Goal: Transaction & Acquisition: Purchase product/service

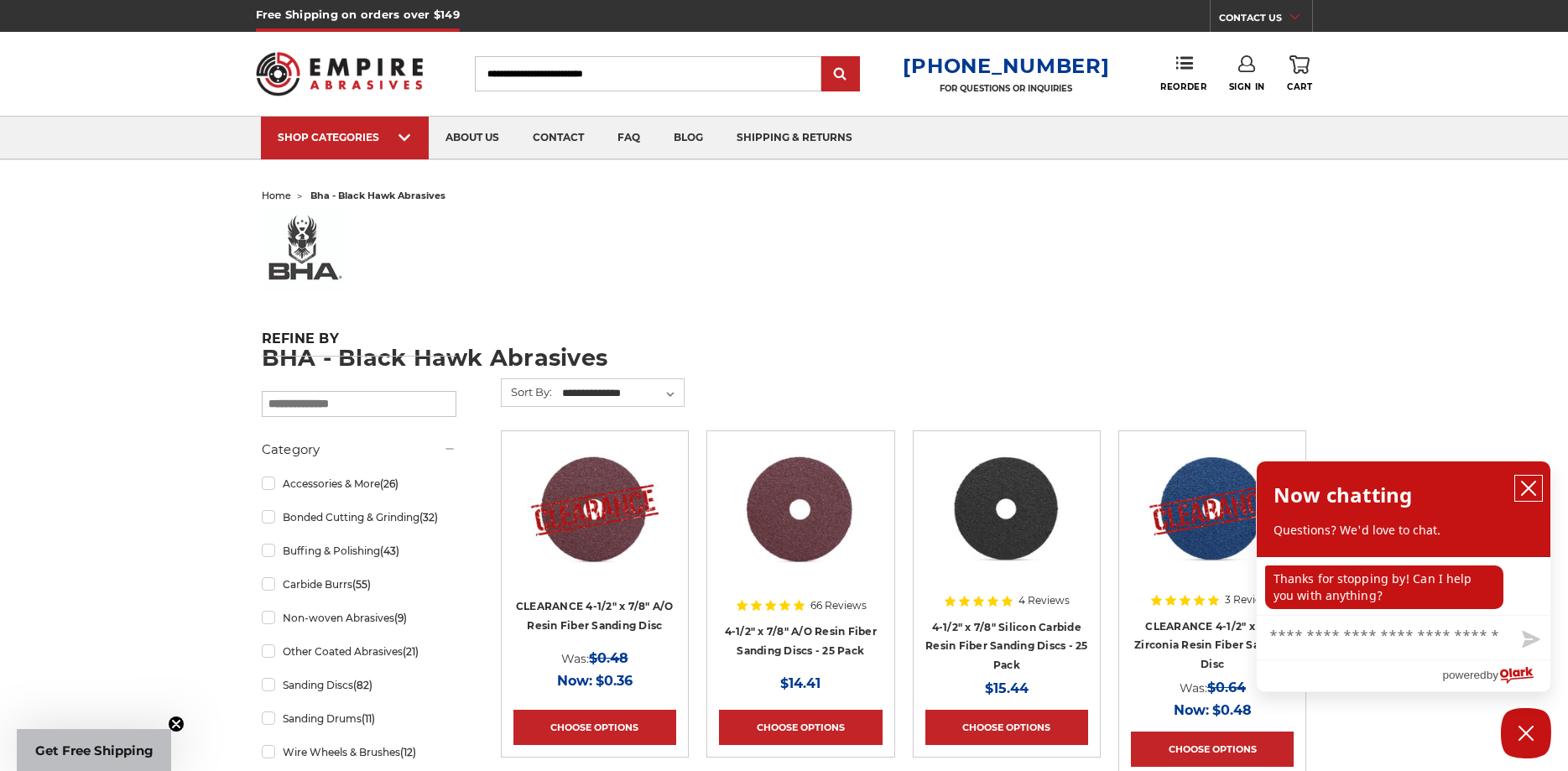
click at [1525, 486] on icon "close chatbox" at bounding box center [1529, 489] width 14 height 14
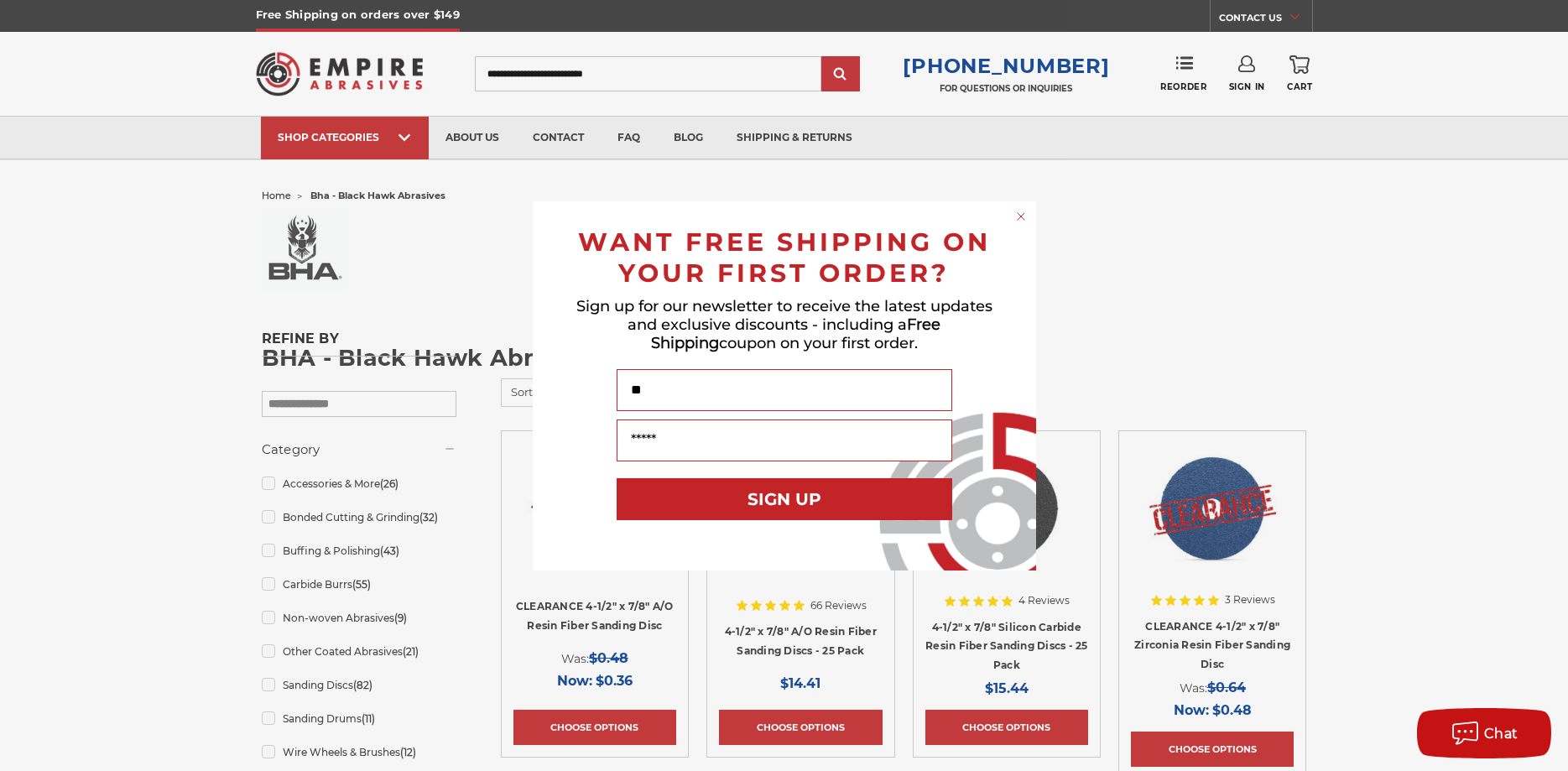
type input "*"
type input "*******"
type input "**********"
click at [819, 506] on button "SIGN UP" at bounding box center [784, 499] width 336 height 42
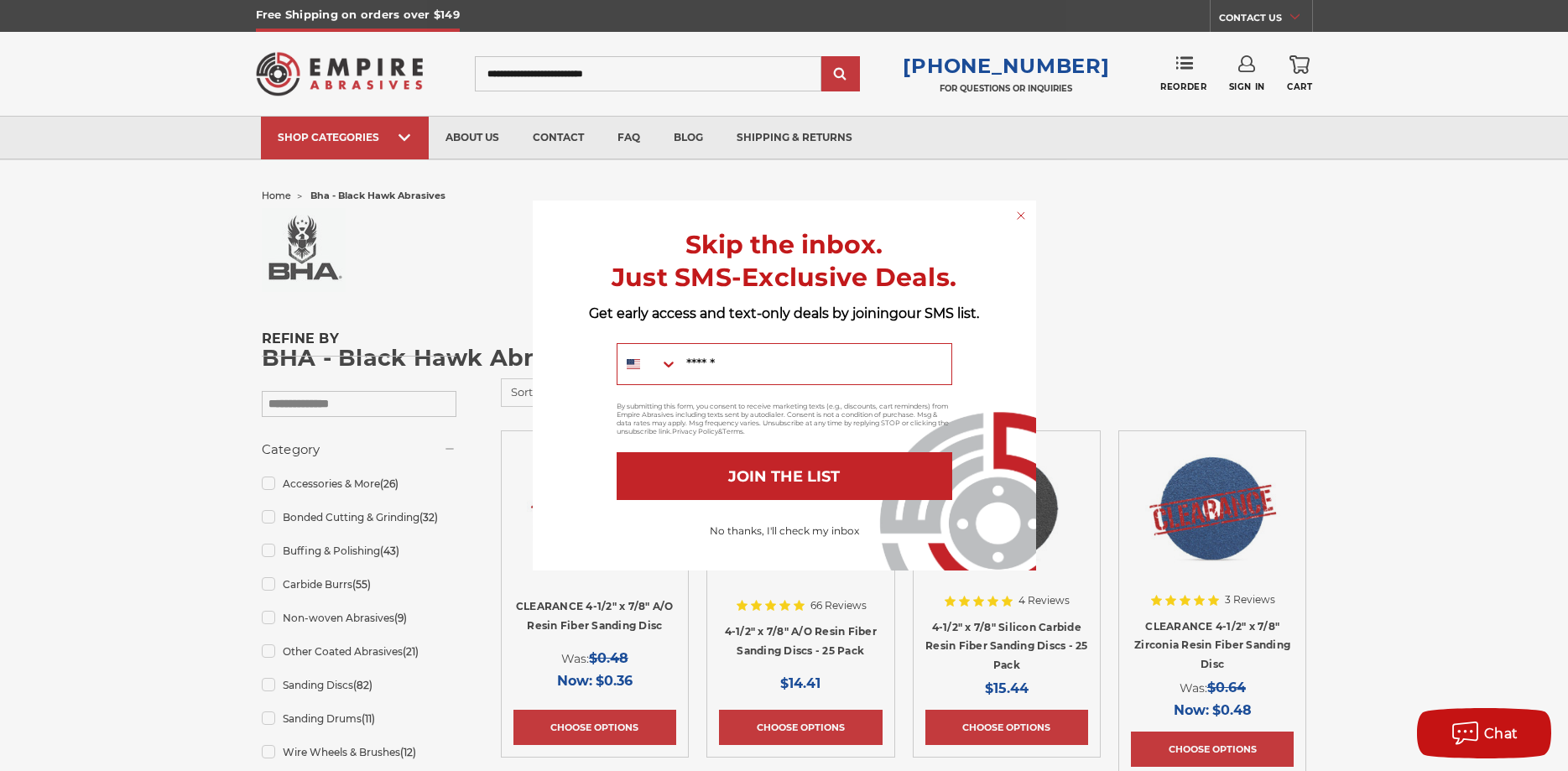
click at [782, 534] on button "No thanks, I'll check my inbox" at bounding box center [785, 530] width 166 height 29
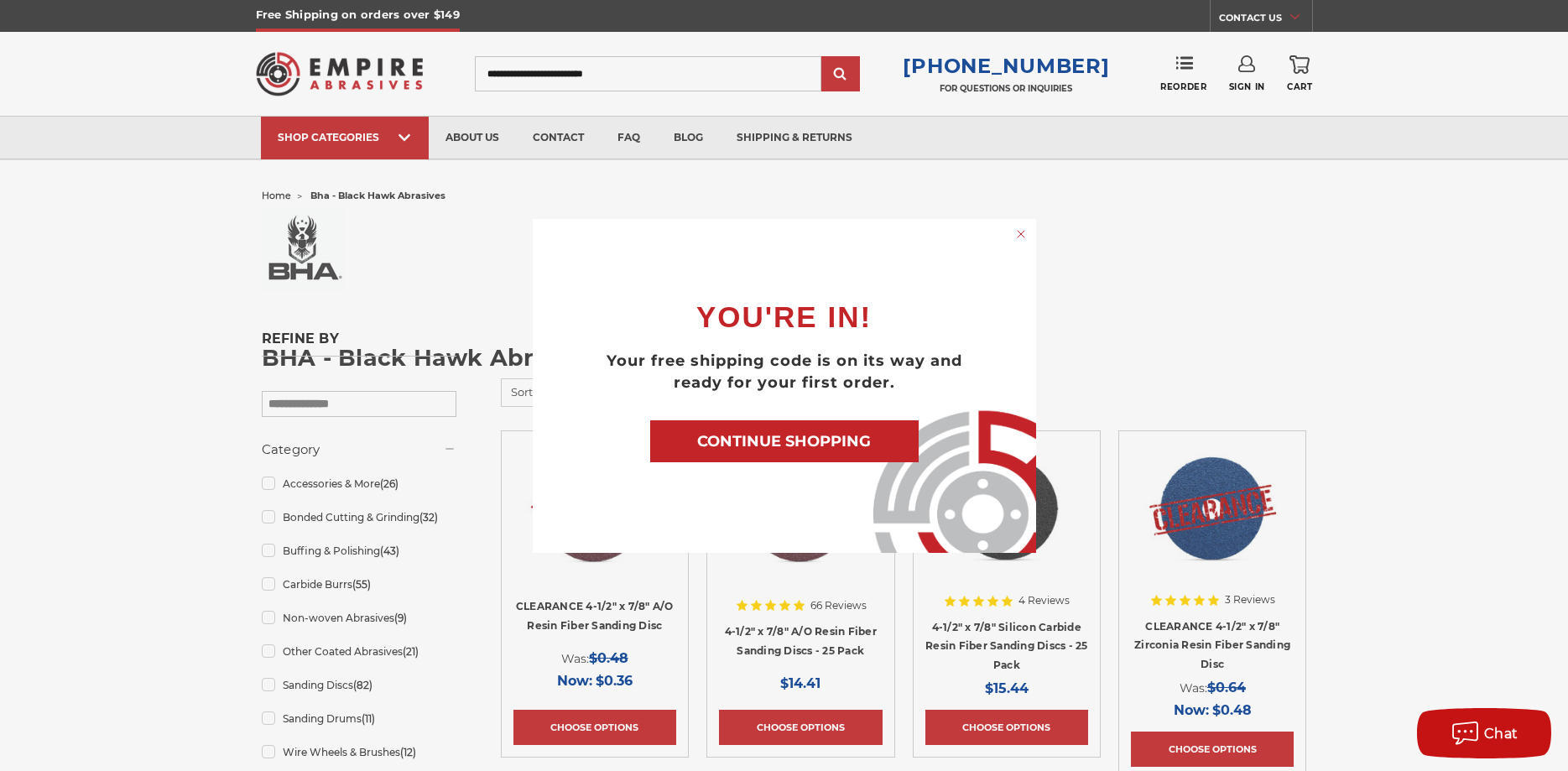
click at [825, 440] on button "CONTINUE SHOPPING" at bounding box center [784, 441] width 268 height 42
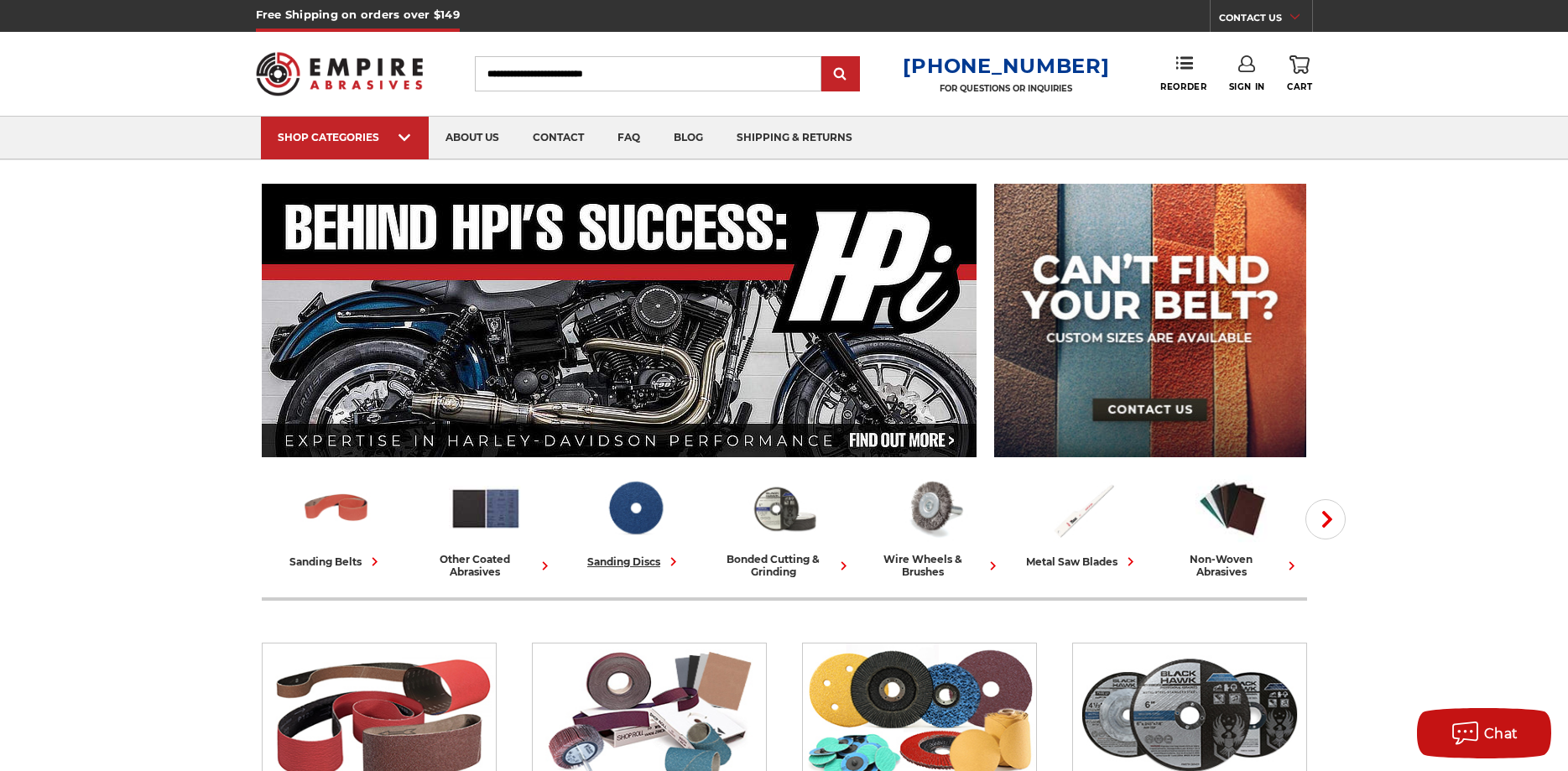
click at [635, 560] on div "sanding discs" at bounding box center [635, 562] width 95 height 18
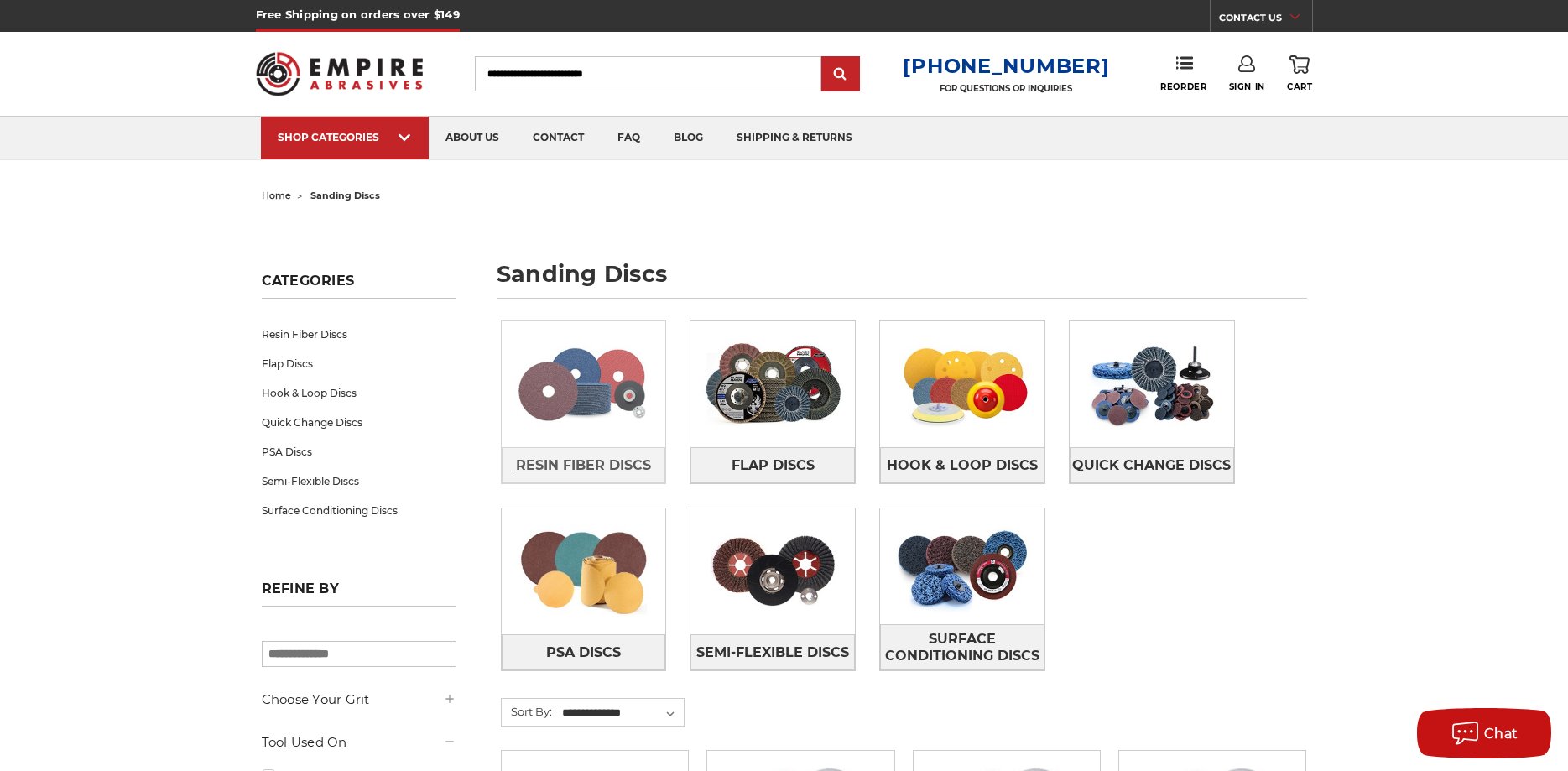
click at [602, 465] on span "Resin Fiber Discs" at bounding box center [583, 465] width 135 height 29
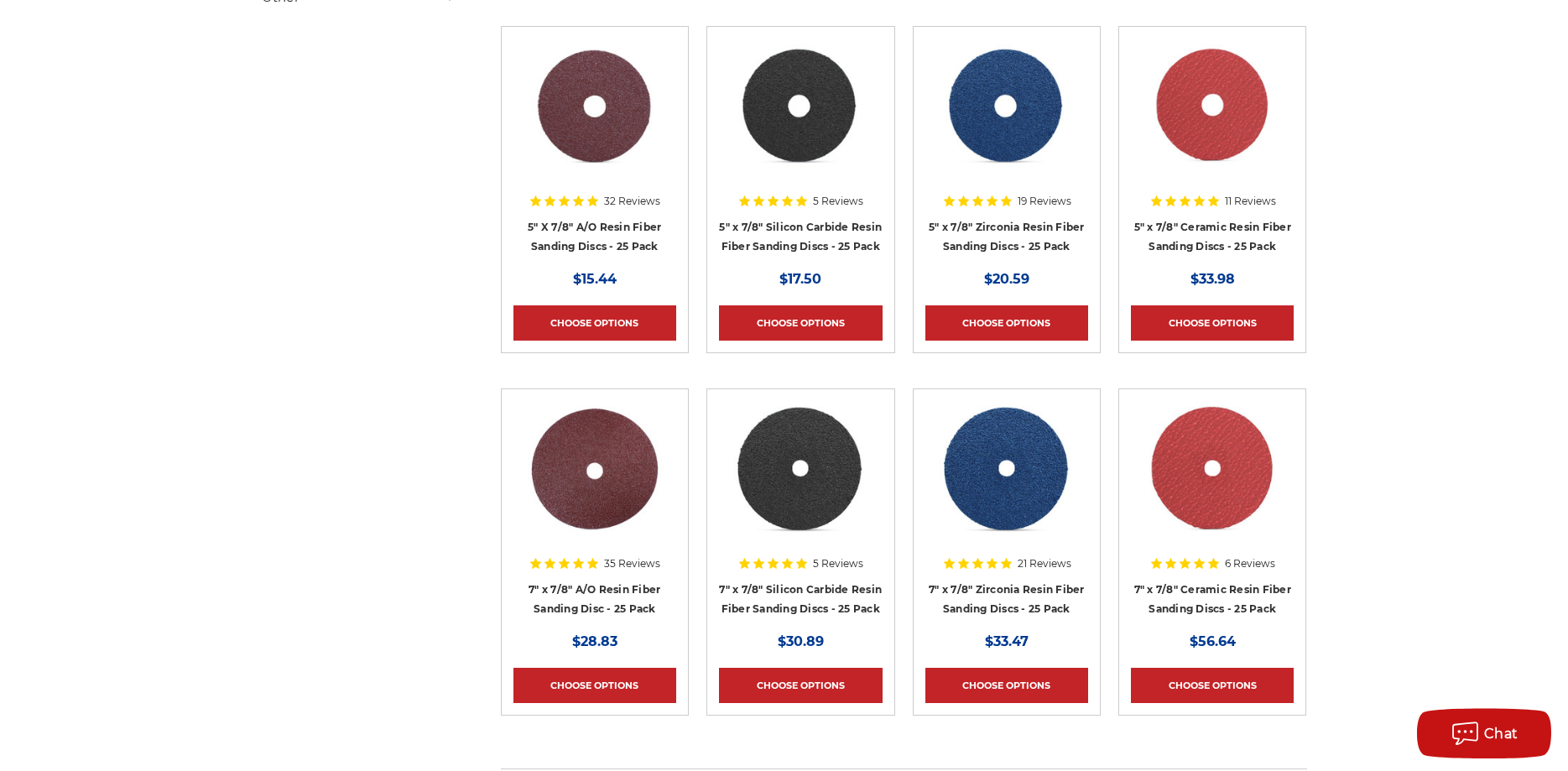
scroll to position [599, 0]
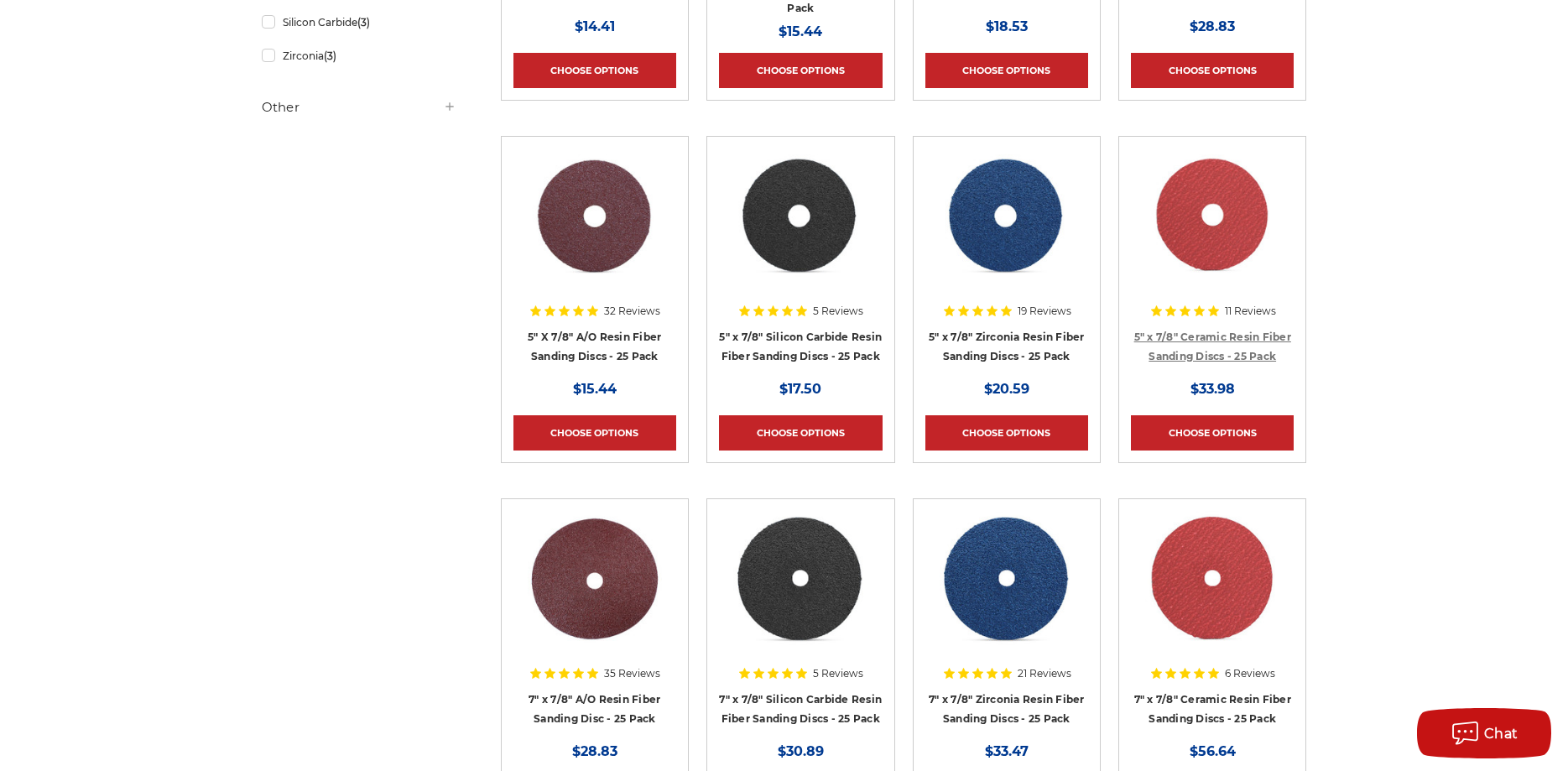
click at [1220, 339] on link "5" x 7/8" Ceramic Resin Fiber Sanding Discs - 25 Pack" at bounding box center [1213, 346] width 157 height 32
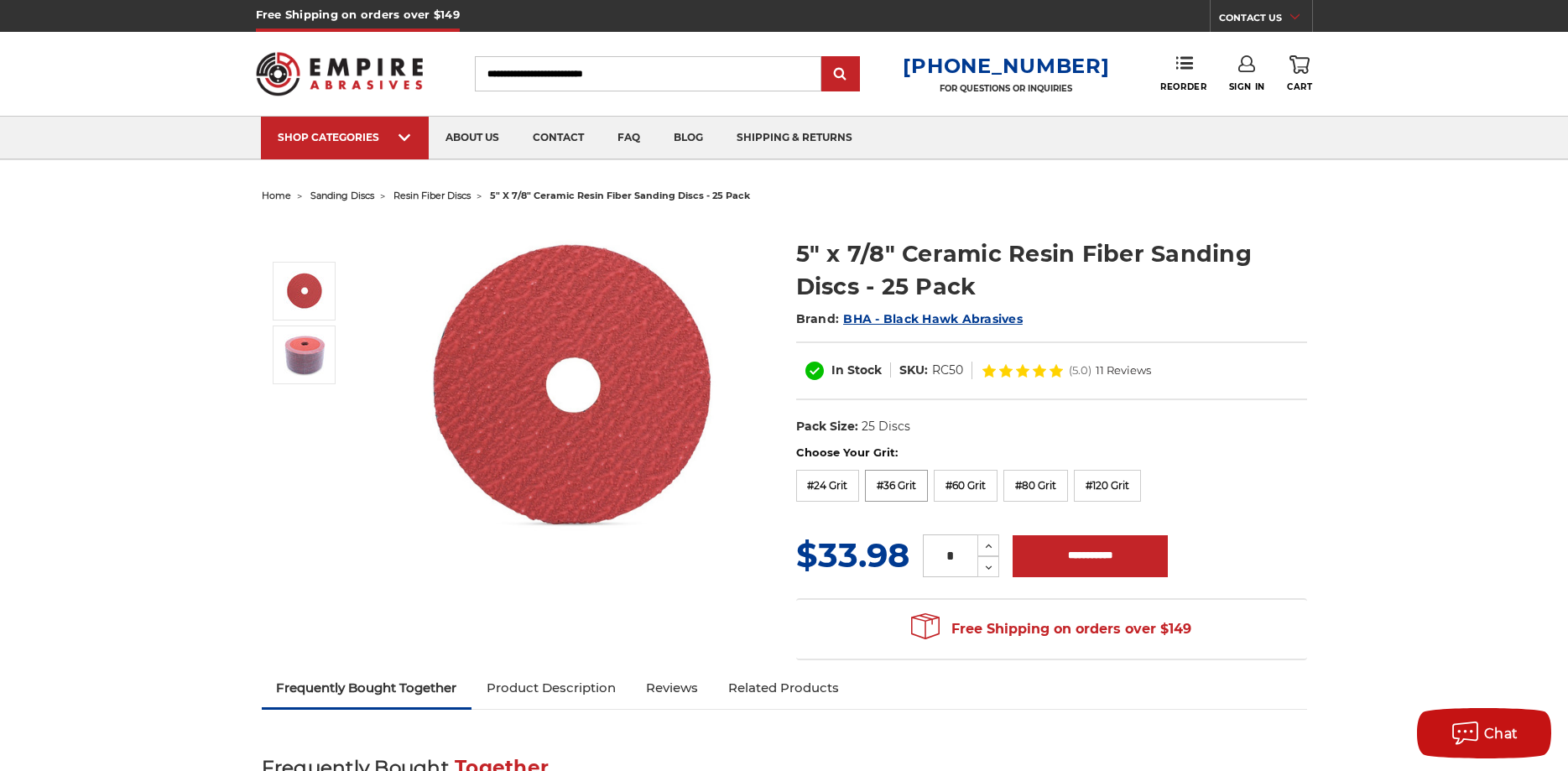
click at [904, 491] on label "#36 Grit" at bounding box center [897, 486] width 63 height 32
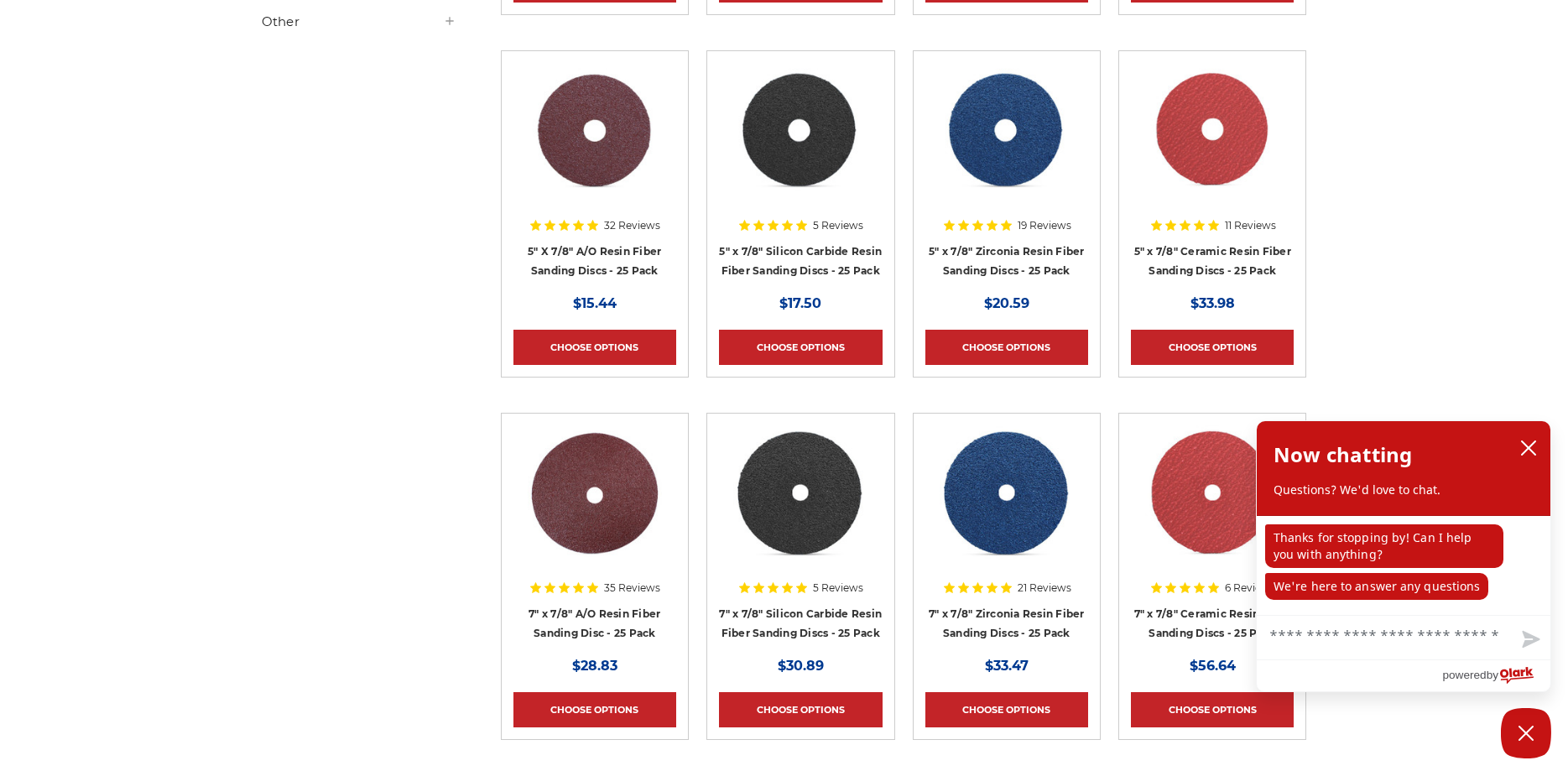
click at [993, 260] on h4 "5" x 7/8" Zirconia Resin Fiber Sanding Discs - 25 Pack" at bounding box center [1007, 264] width 162 height 47
click at [990, 273] on link "5" x 7/8" Zirconia Resin Fiber Sanding Discs - 25 Pack" at bounding box center [1007, 261] width 156 height 32
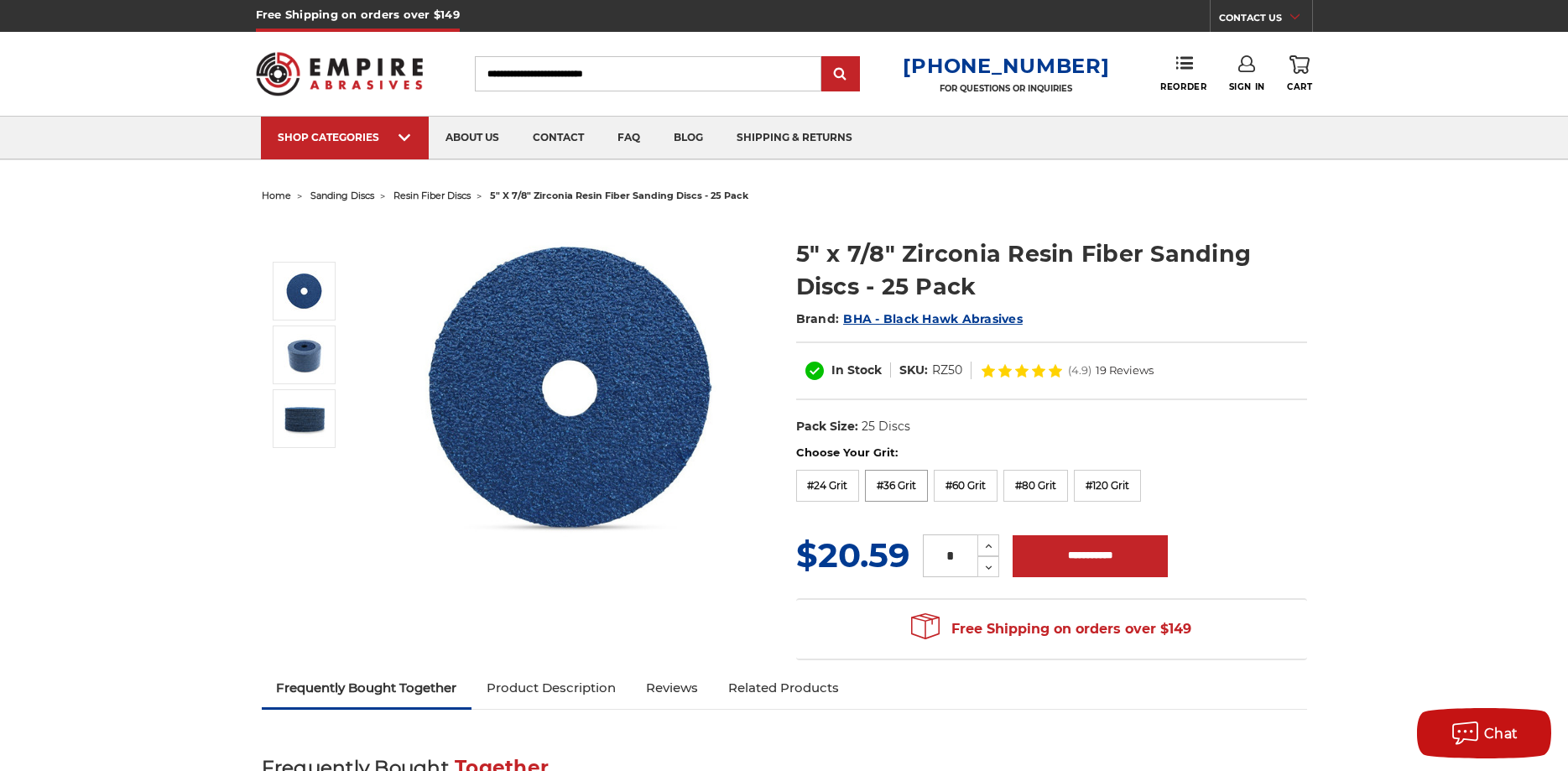
click at [900, 480] on label "#36 Grit" at bounding box center [897, 486] width 63 height 32
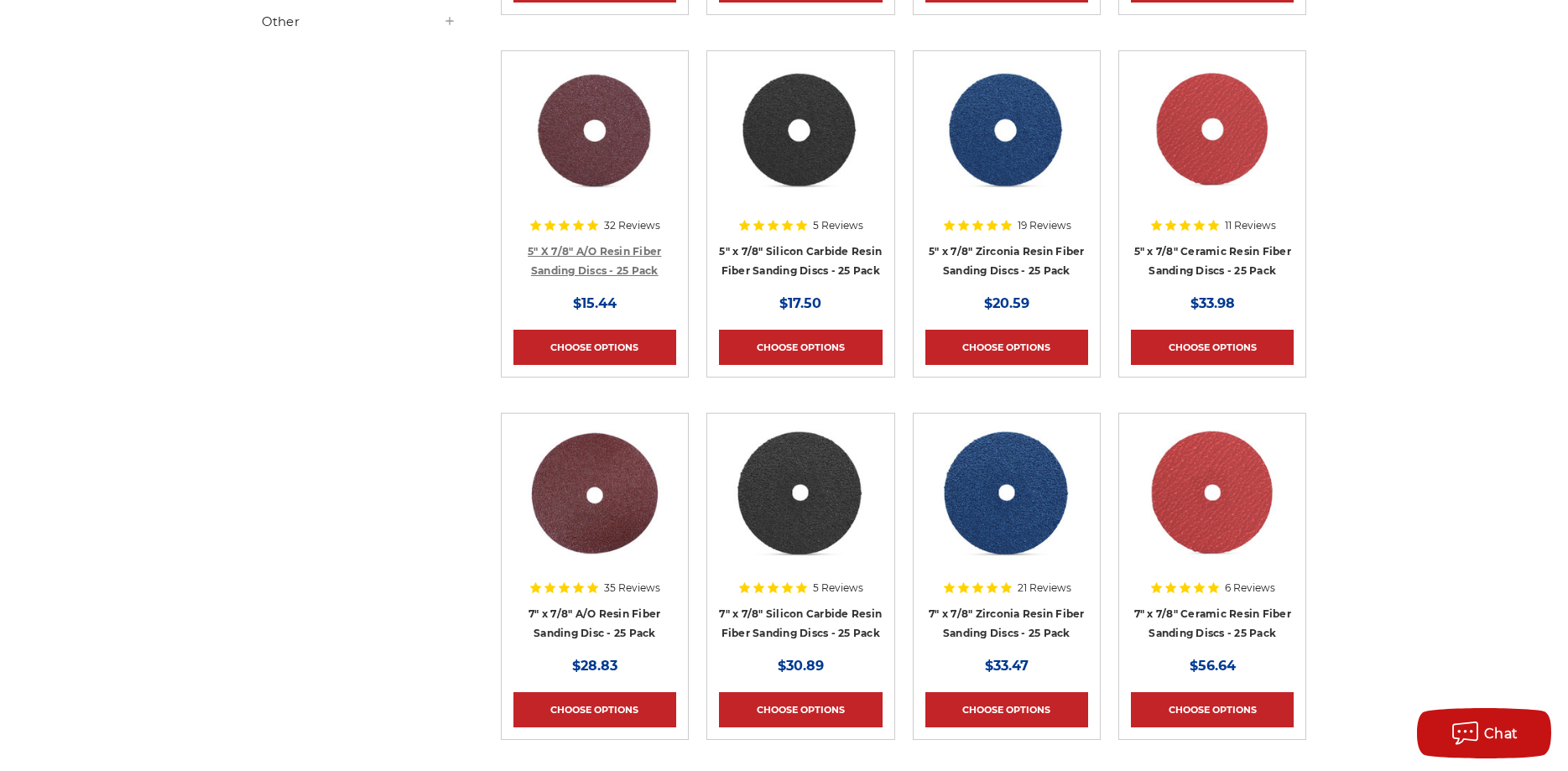
click at [594, 265] on link "5" X 7/8" A/O Resin Fiber Sanding Discs - 25 Pack" at bounding box center [594, 261] width 134 height 32
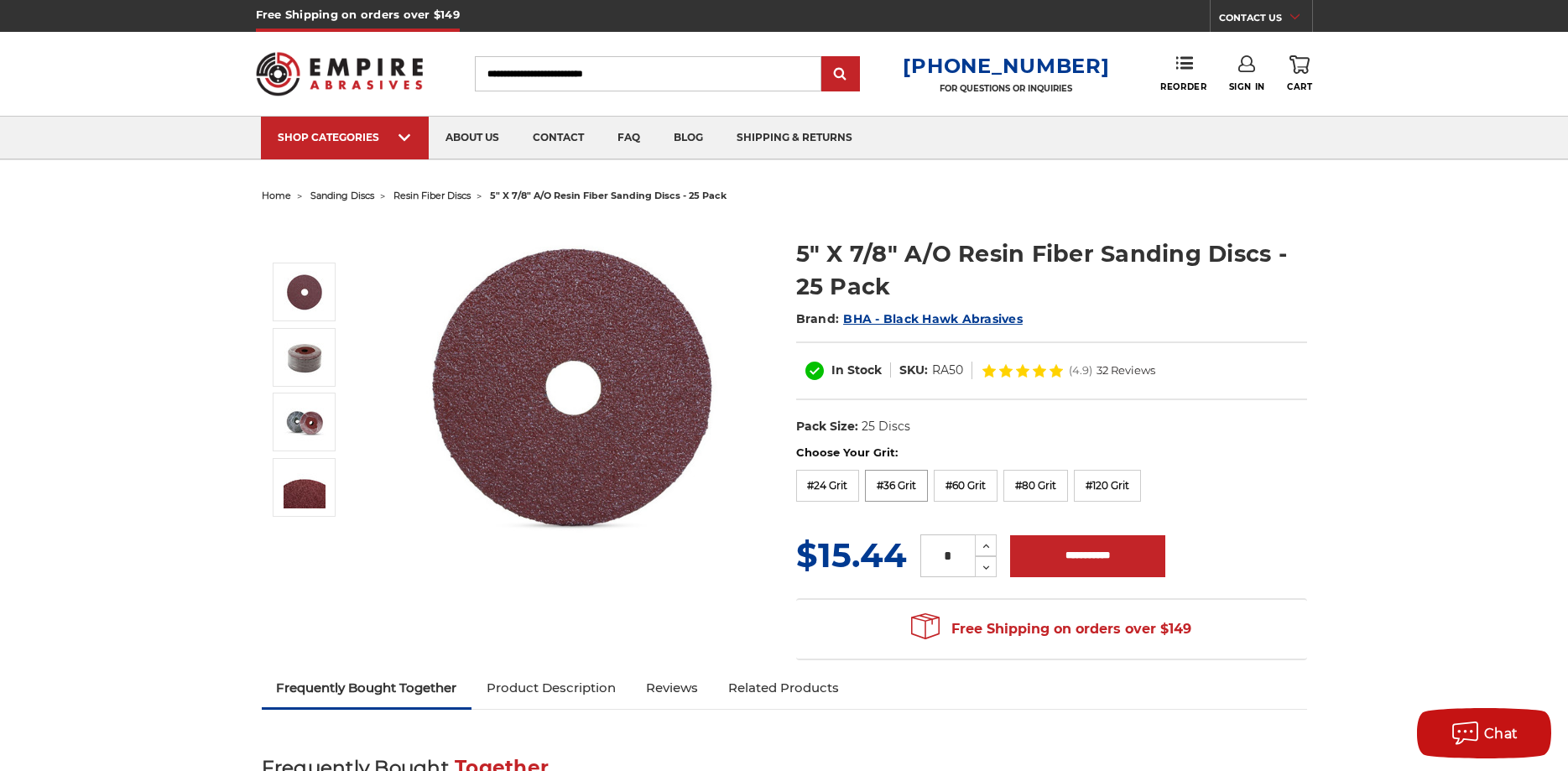
click at [894, 491] on label "#36 Grit" at bounding box center [897, 486] width 63 height 32
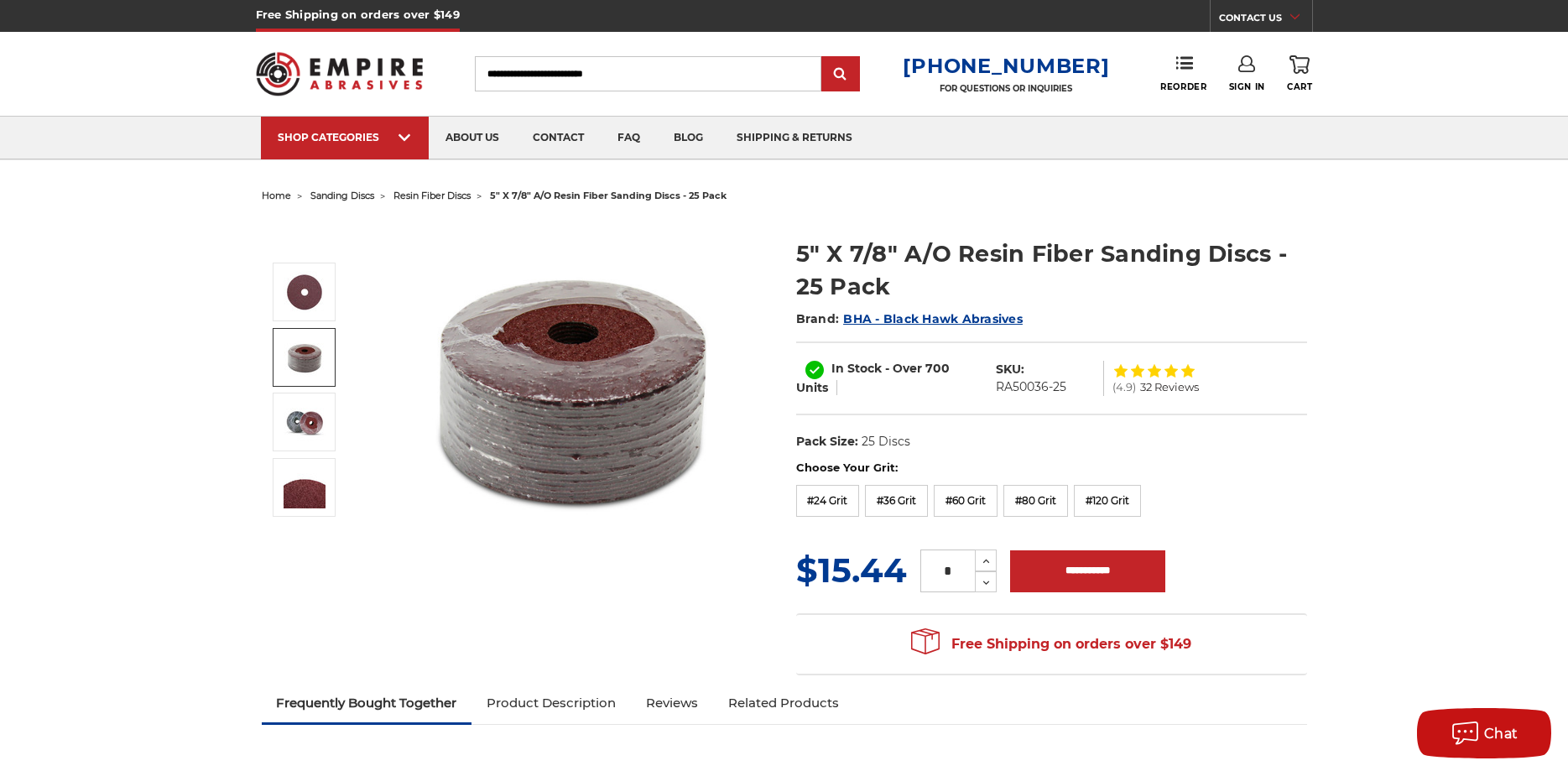
click at [300, 367] on img at bounding box center [305, 357] width 42 height 42
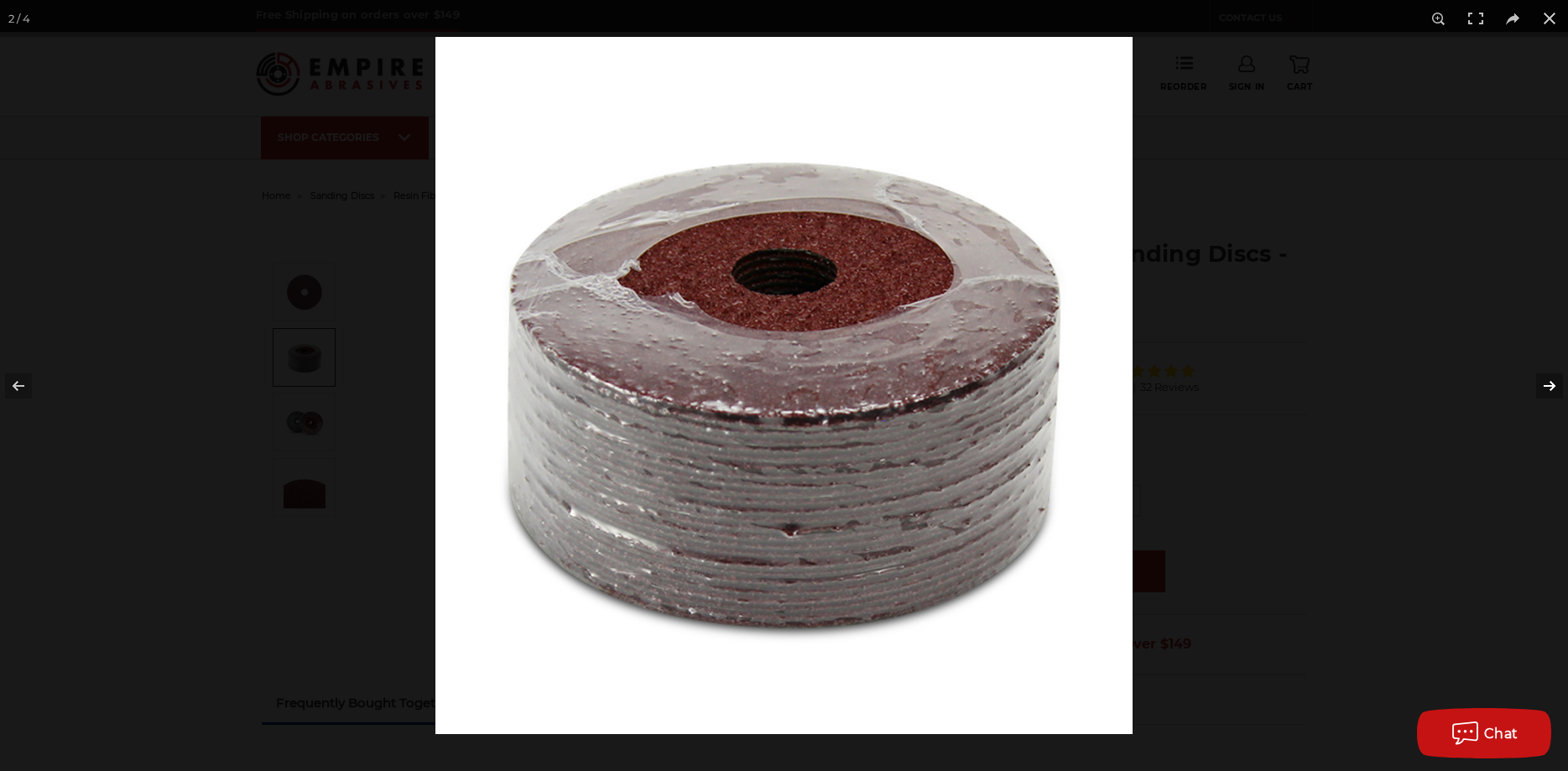
click at [1544, 388] on button at bounding box center [1538, 386] width 58 height 84
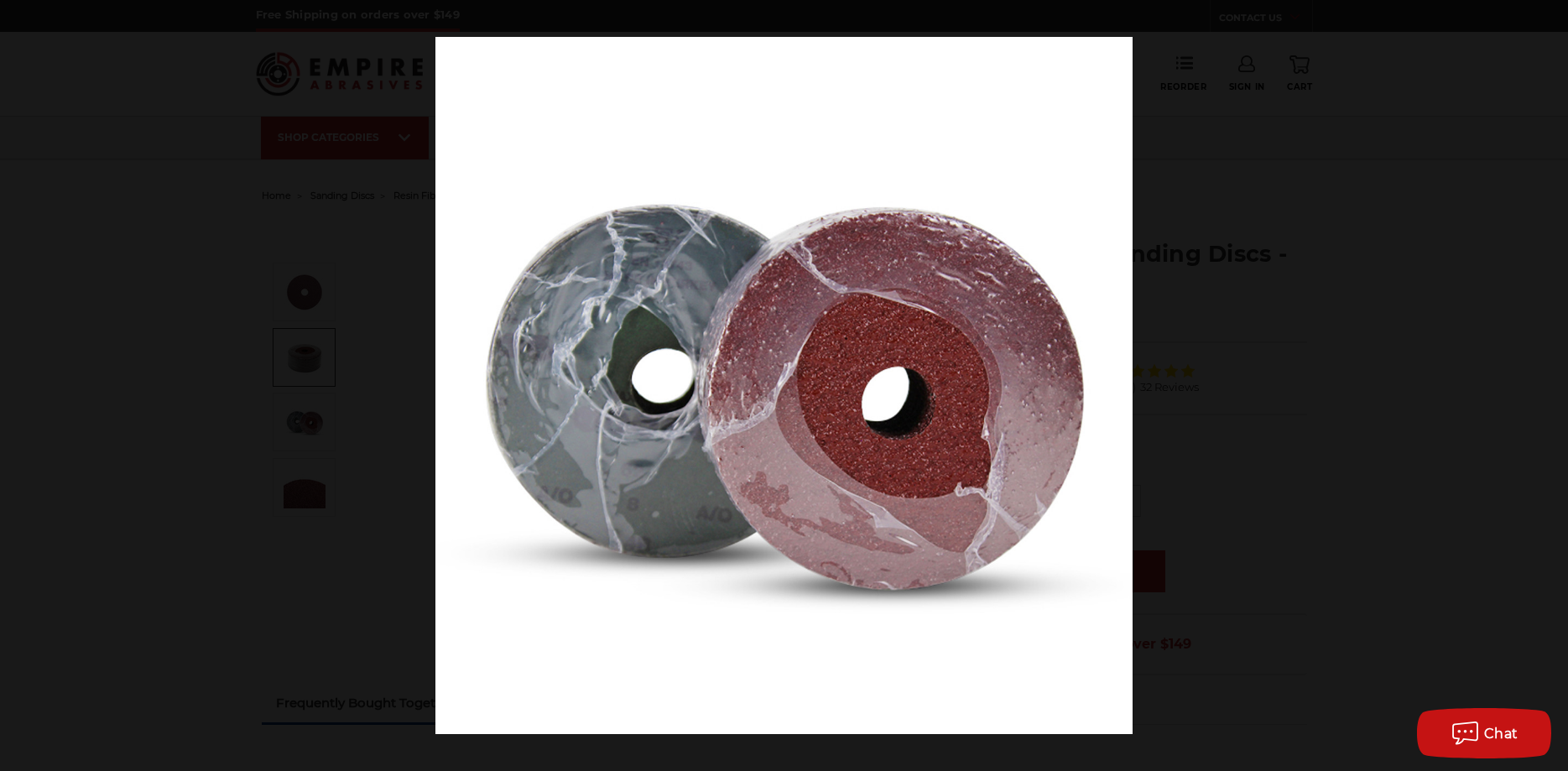
click at [1544, 388] on button at bounding box center [1538, 386] width 58 height 84
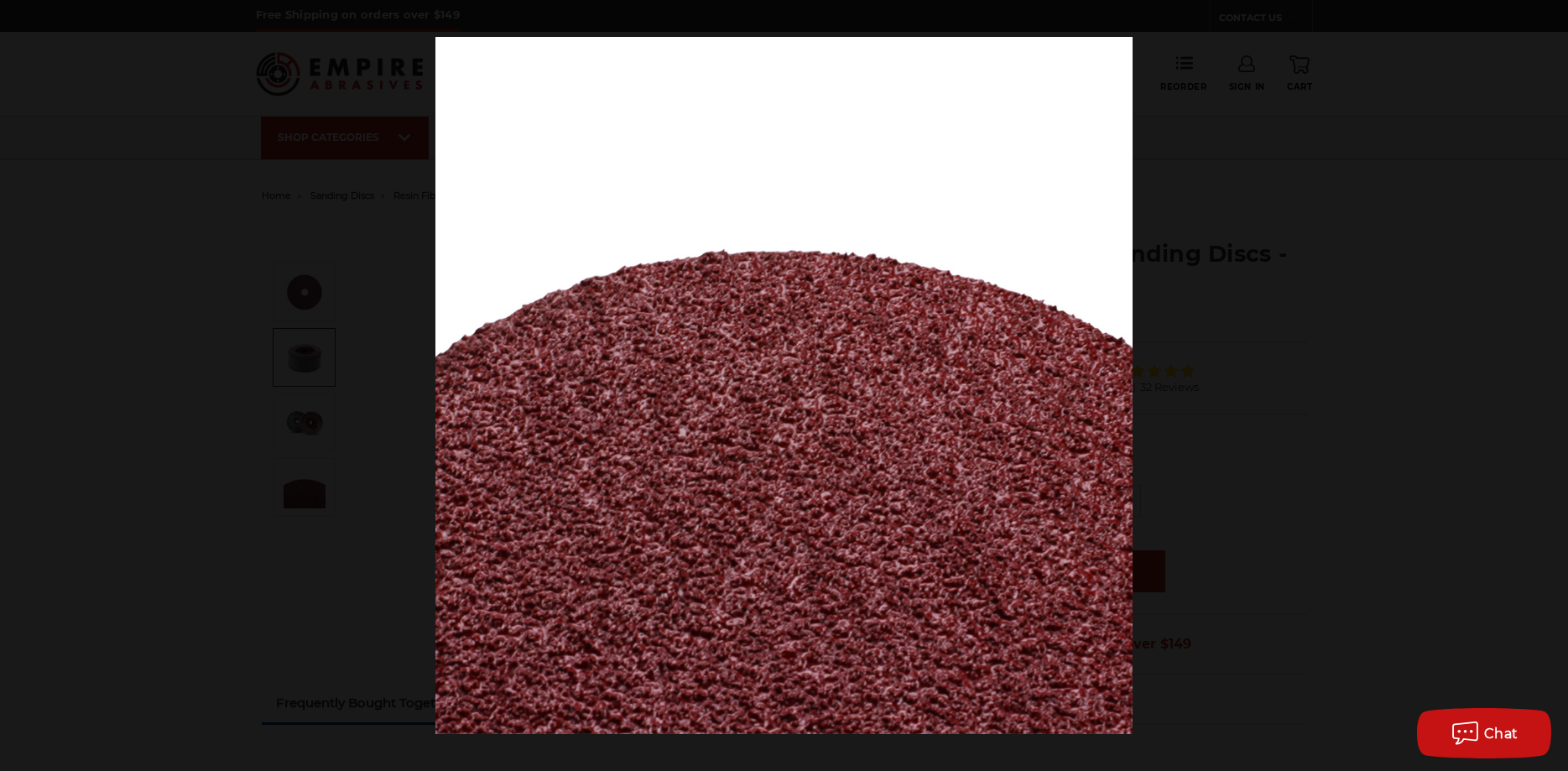
click at [1544, 388] on button at bounding box center [1538, 386] width 58 height 84
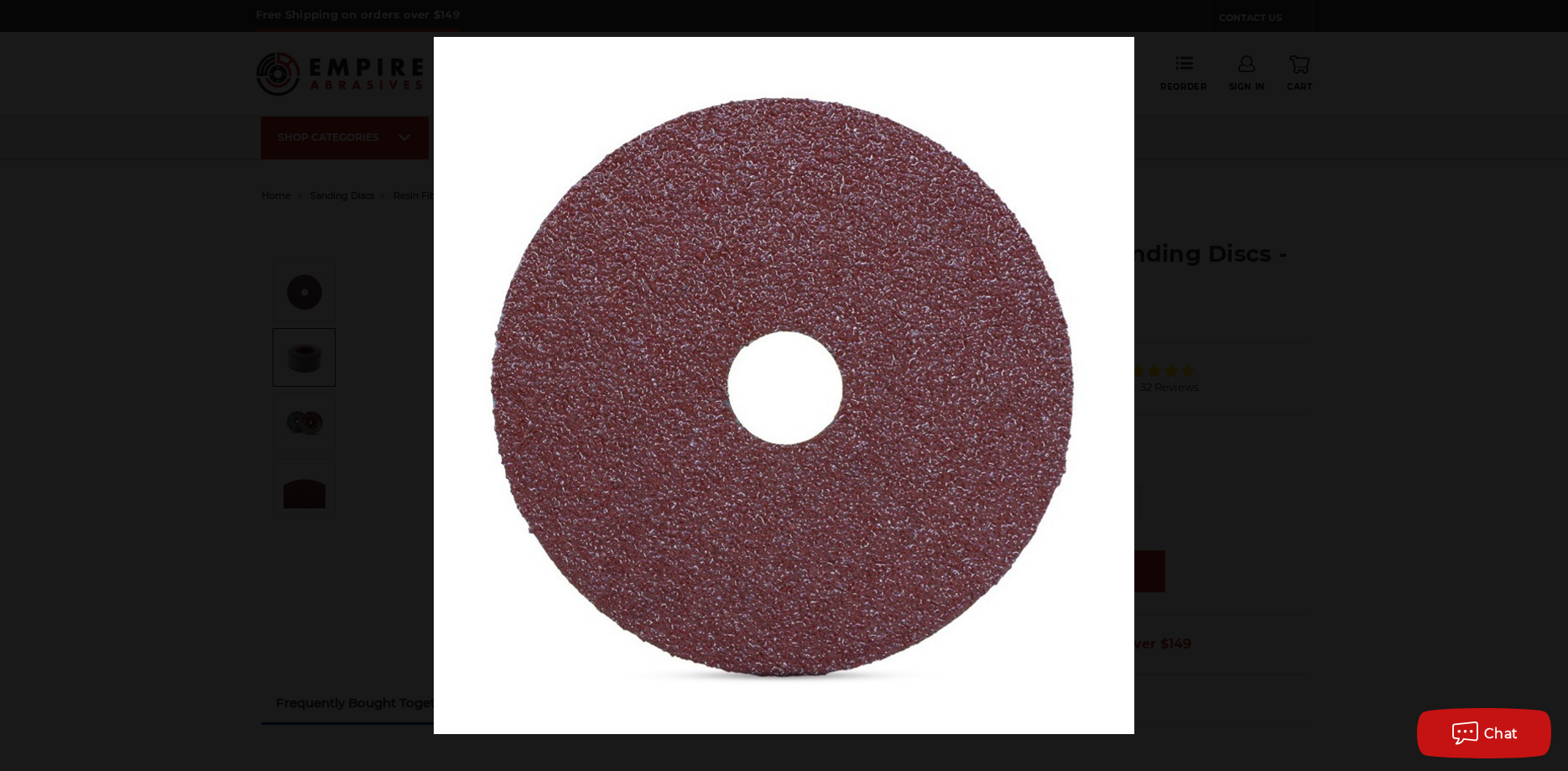
click at [1544, 388] on button at bounding box center [1538, 386] width 58 height 84
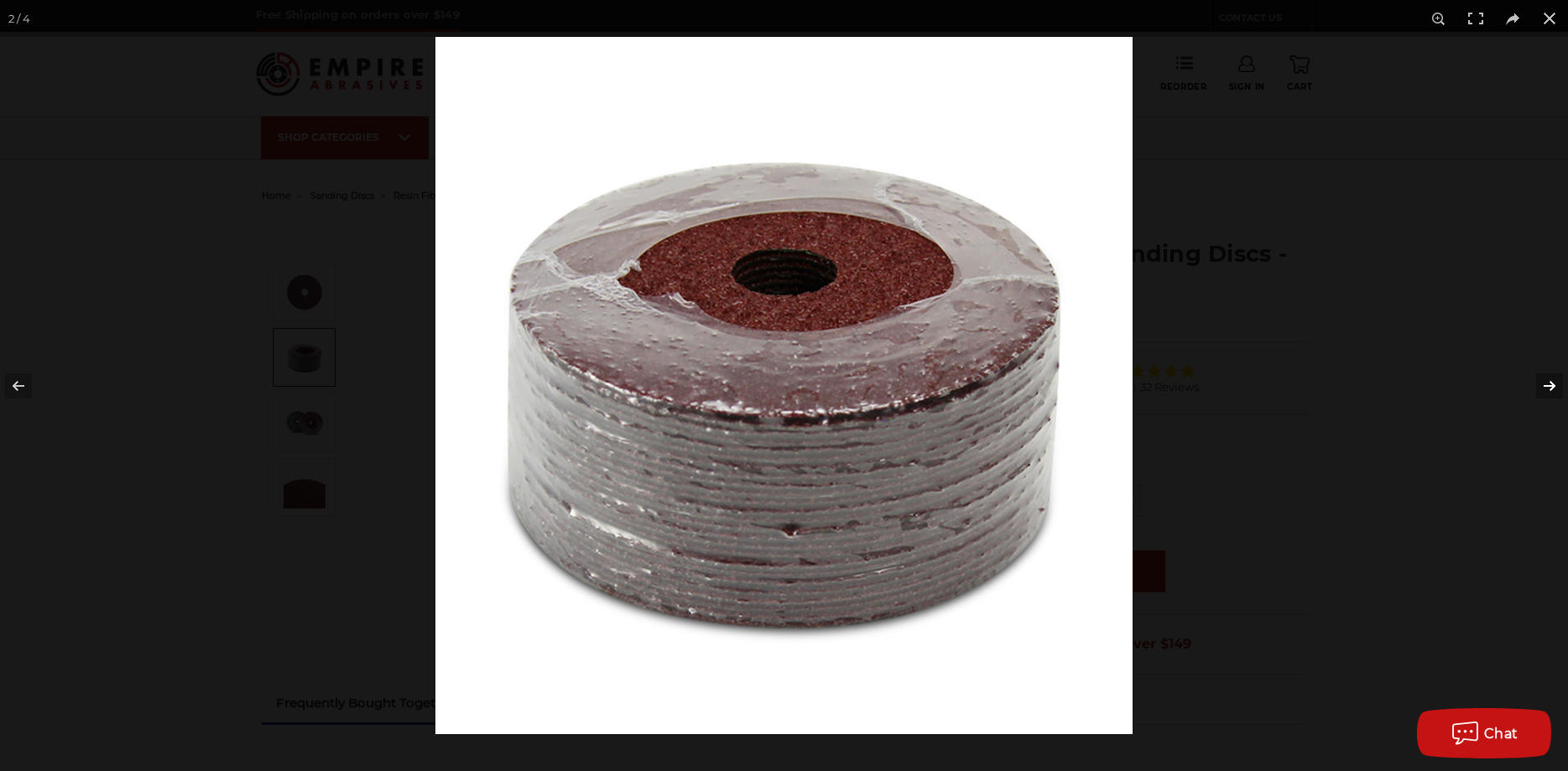
click at [1550, 384] on button at bounding box center [1538, 386] width 58 height 84
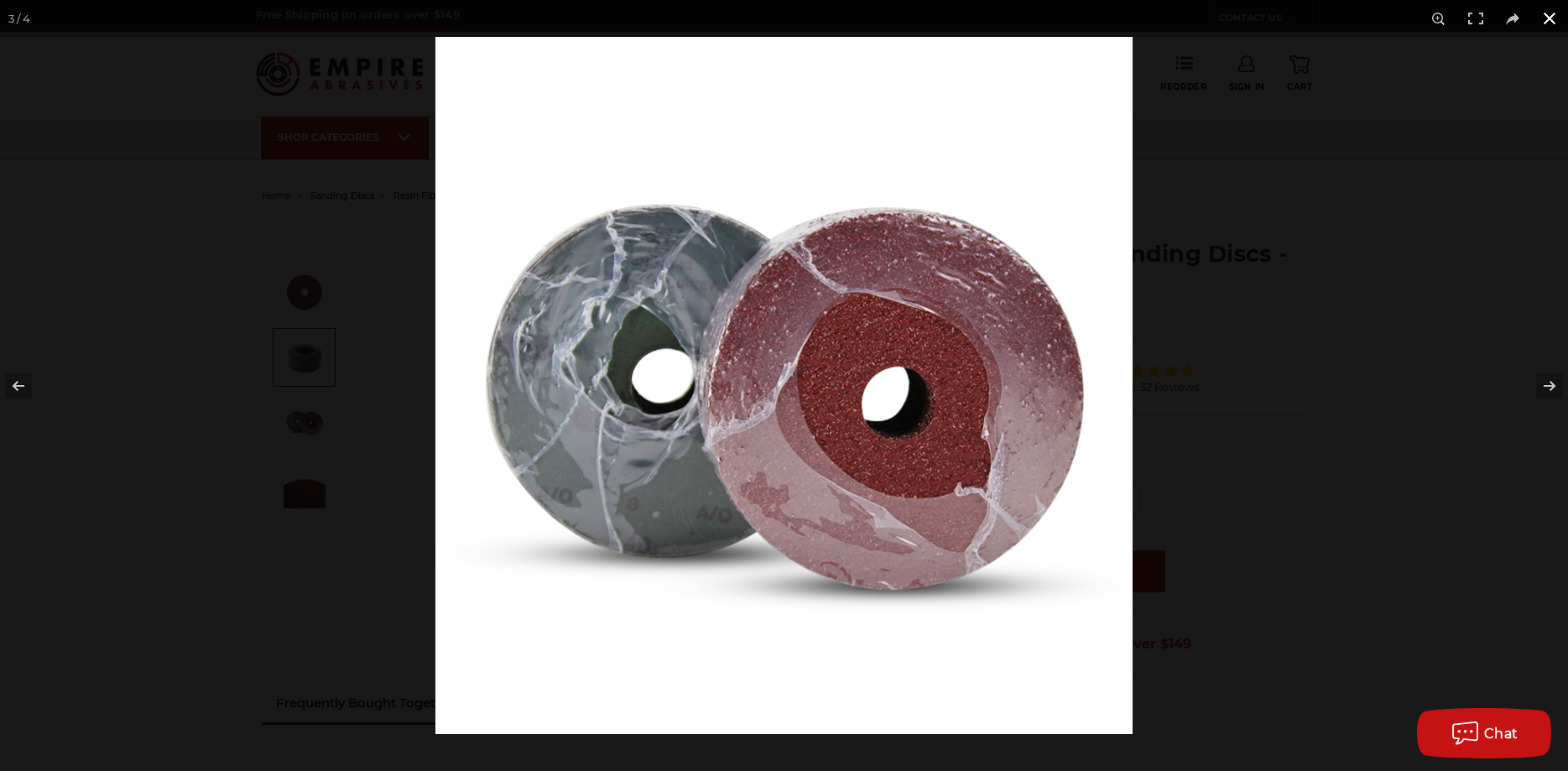
click at [1554, 15] on button at bounding box center [1549, 18] width 37 height 37
